Goal: Find contact information: Find contact information

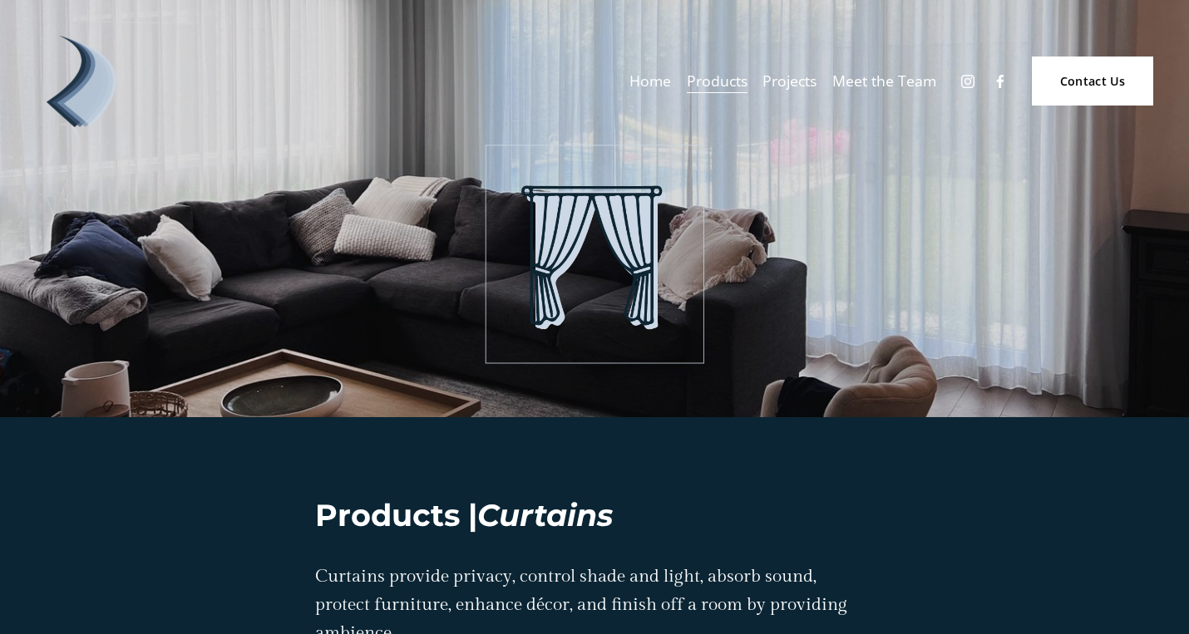
click at [881, 78] on link "Meet the Team" at bounding box center [884, 81] width 104 height 29
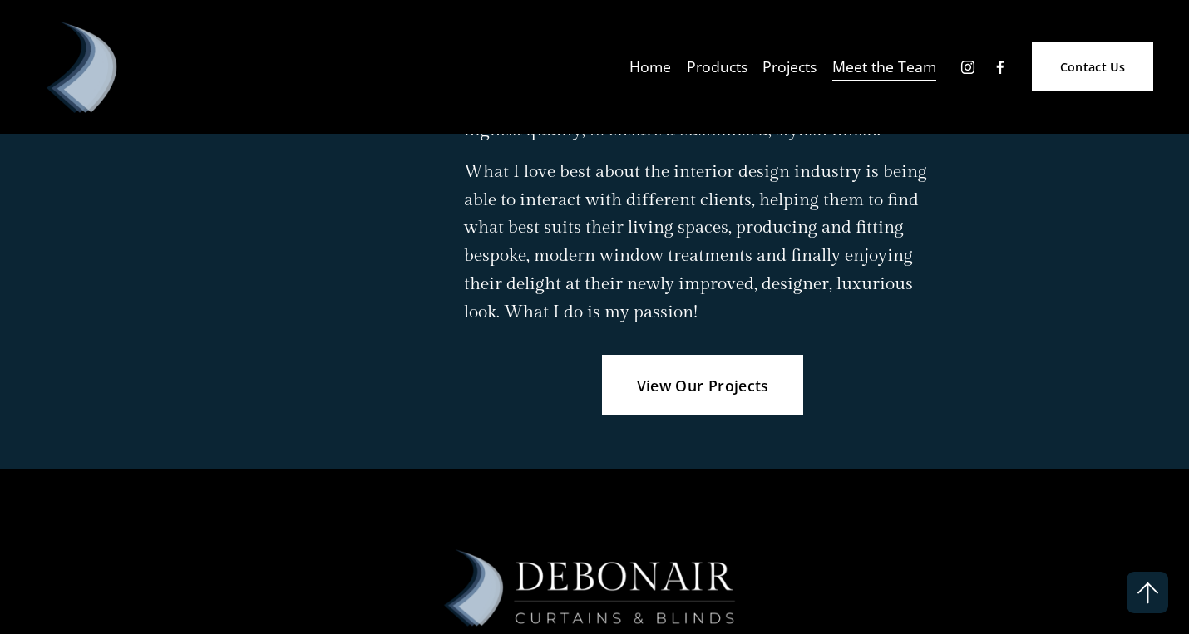
scroll to position [2694, 0]
click at [696, 356] on link "View Our Projects" at bounding box center [702, 387] width 201 height 62
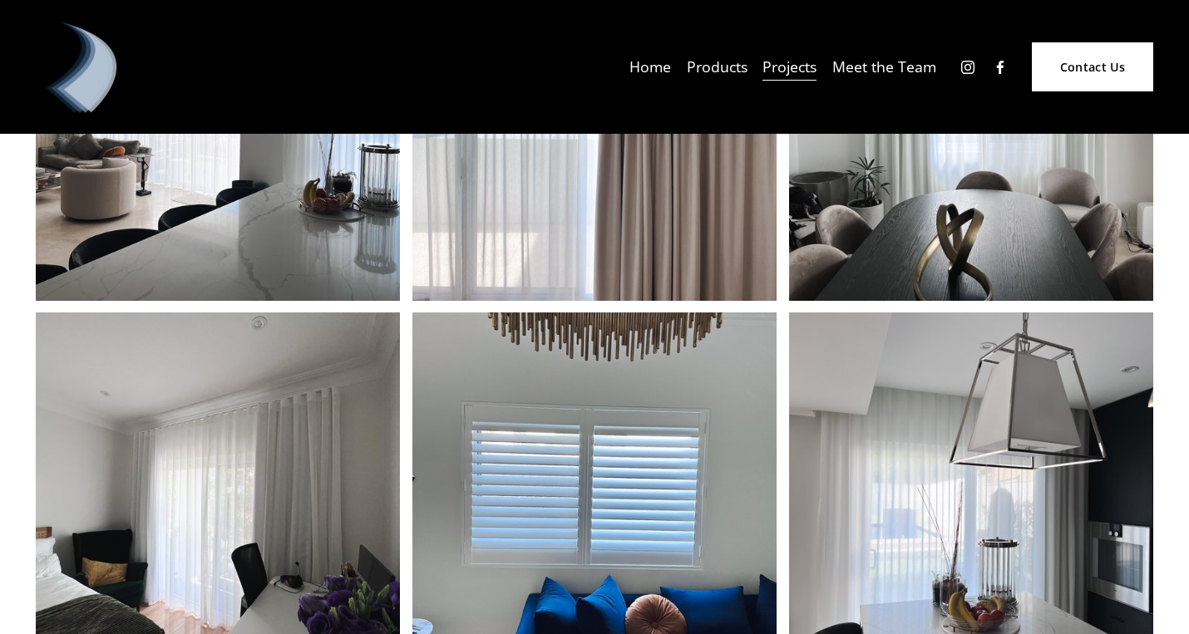
scroll to position [5383, 0]
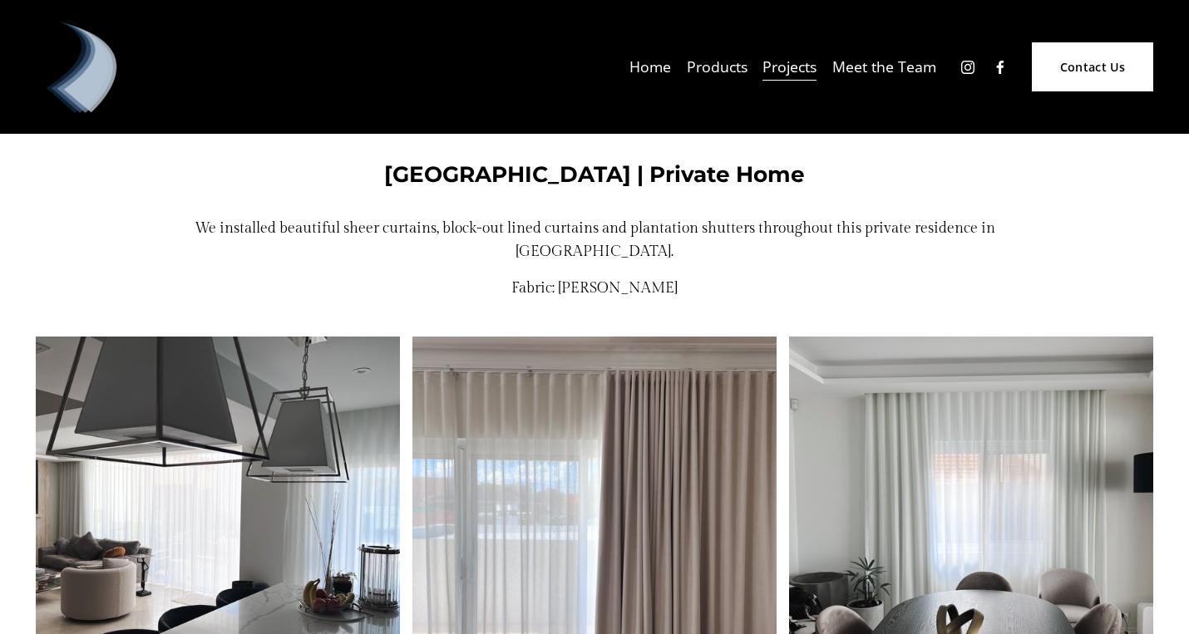
click at [636, 63] on link "Home" at bounding box center [650, 66] width 42 height 29
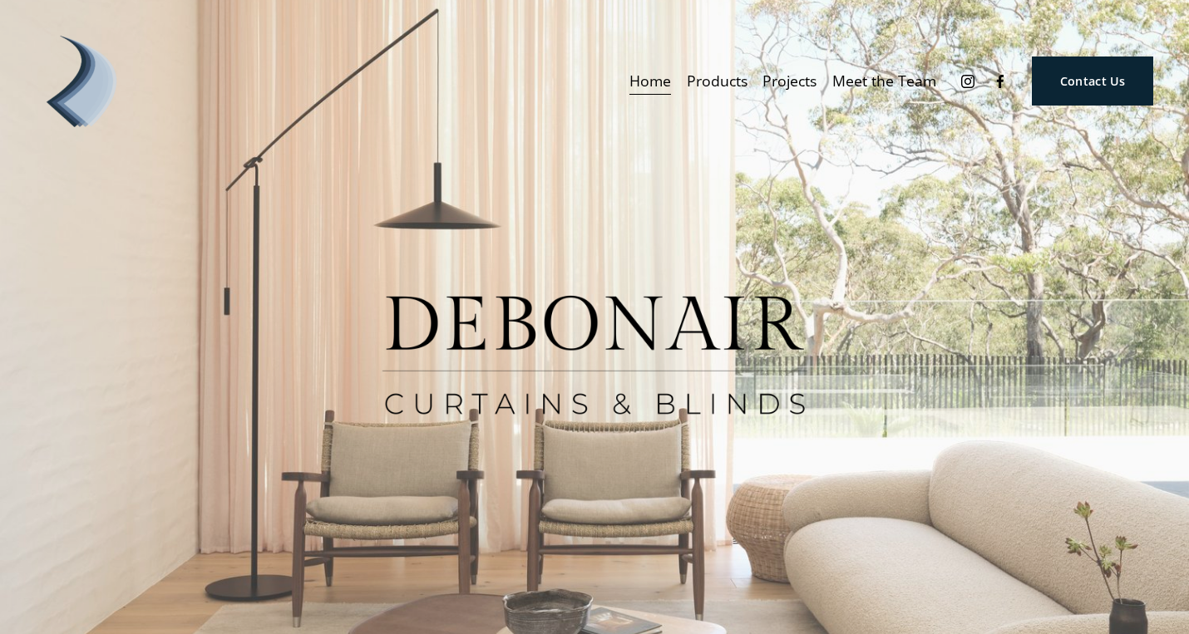
click at [1103, 79] on link "Contact Us" at bounding box center [1092, 81] width 121 height 49
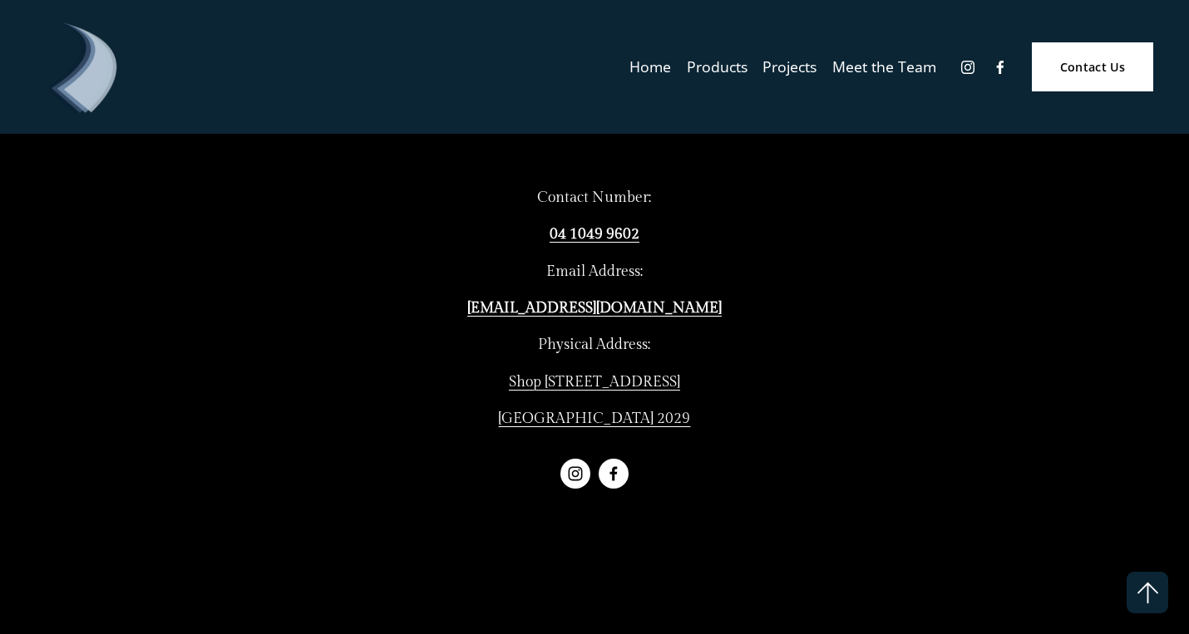
scroll to position [753, 0]
